Goal: Navigation & Orientation: Find specific page/section

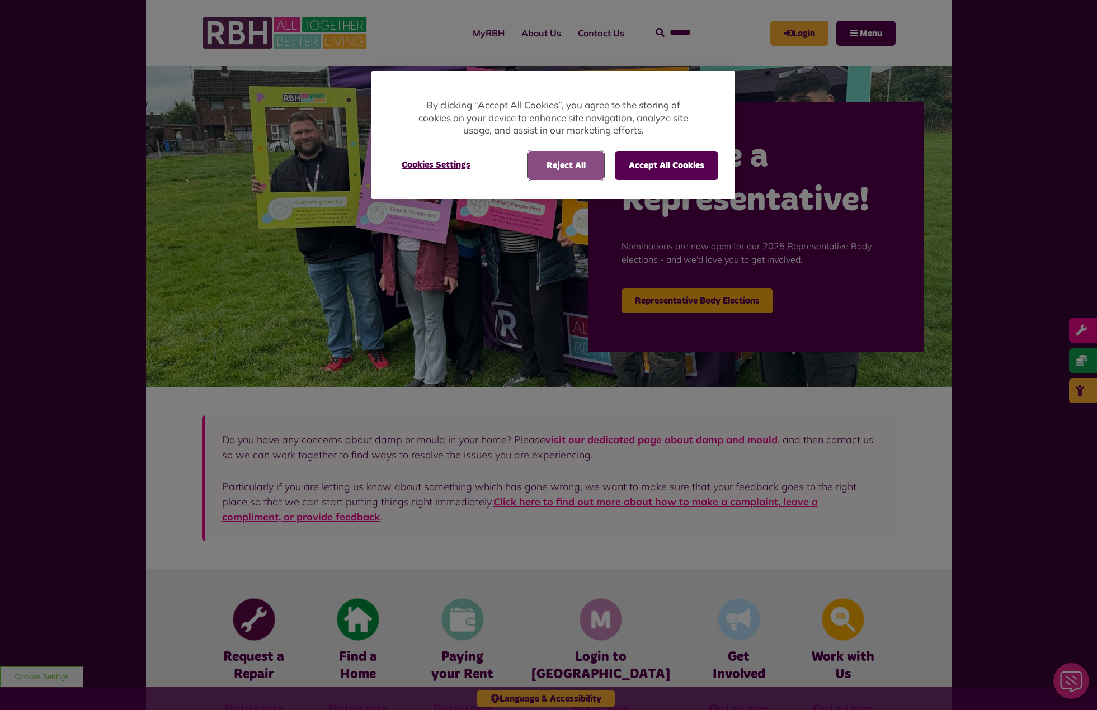
click at [557, 159] on button "Reject All" at bounding box center [566, 165] width 76 height 29
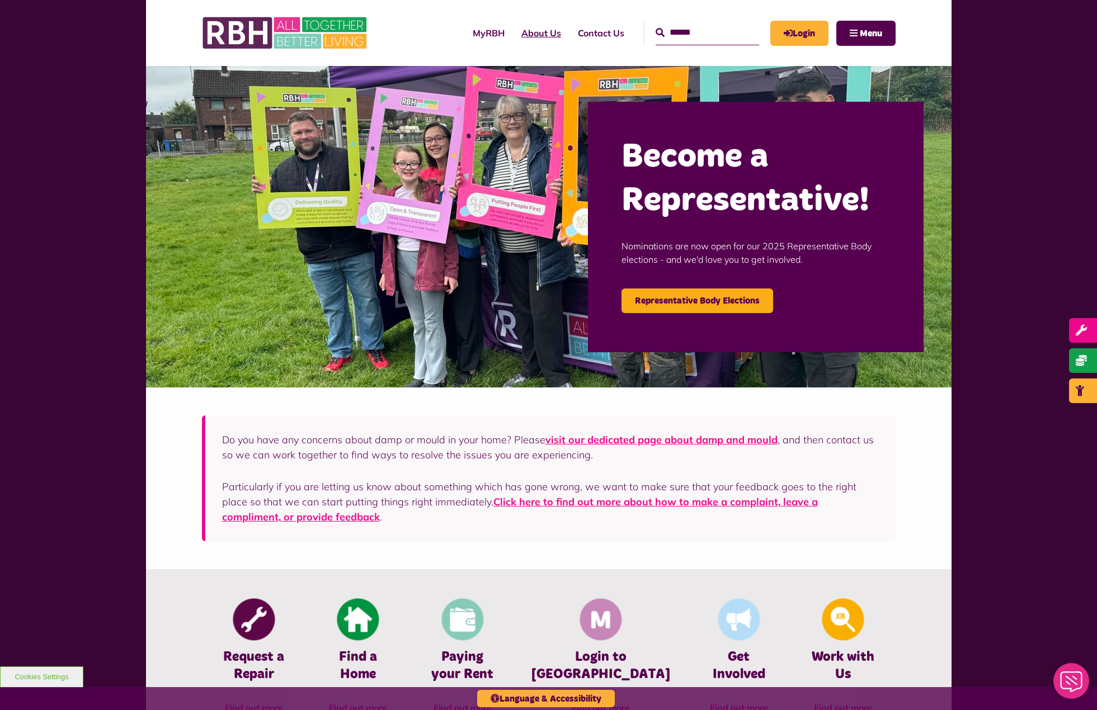
click at [535, 31] on link "About Us" at bounding box center [541, 33] width 57 height 30
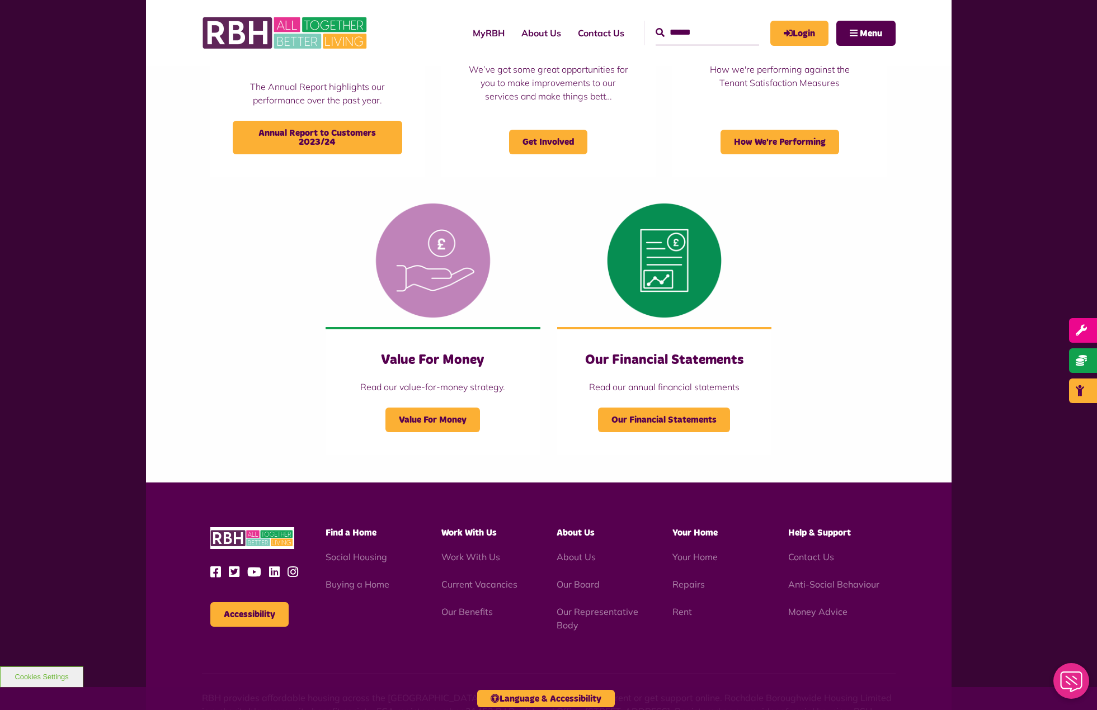
scroll to position [1042, 0]
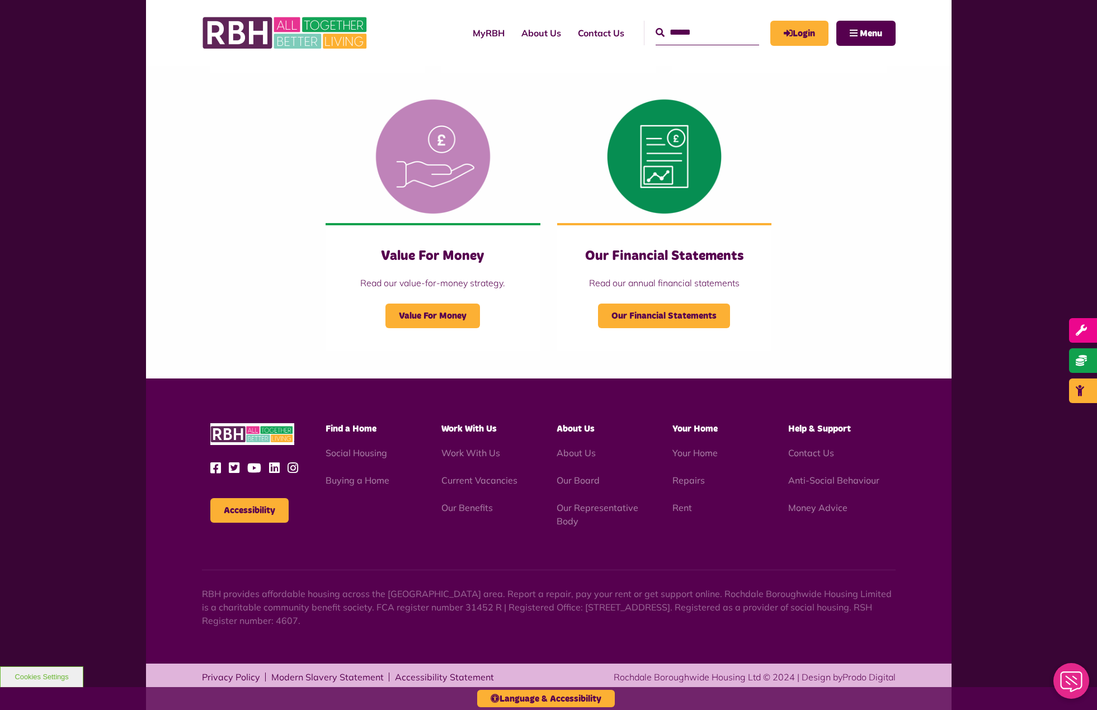
click at [275, 468] on icon at bounding box center [277, 468] width 16 height 12
